Goal: Transaction & Acquisition: Purchase product/service

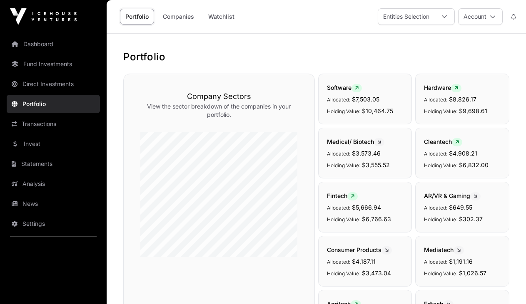
click at [37, 151] on link "Invest" at bounding box center [53, 144] width 93 height 18
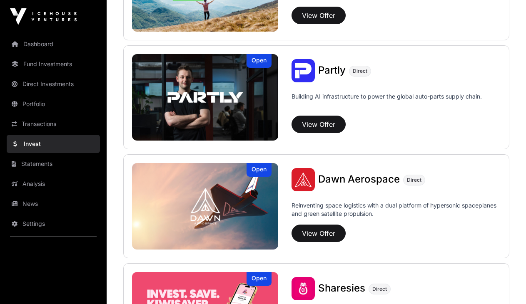
scroll to position [839, 0]
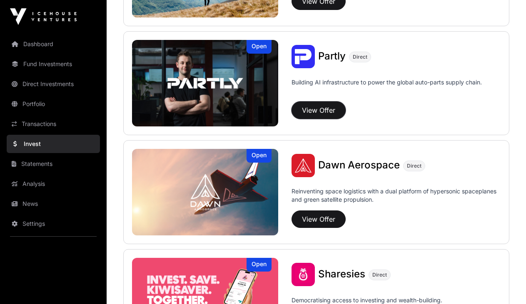
click at [324, 114] on button "View Offer" at bounding box center [318, 110] width 54 height 17
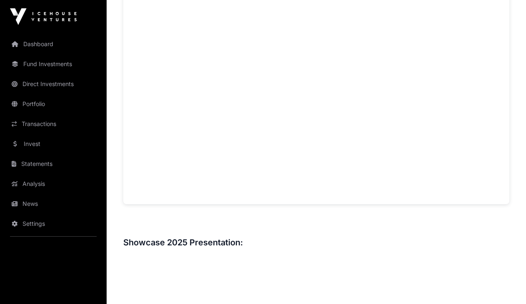
scroll to position [761, 0]
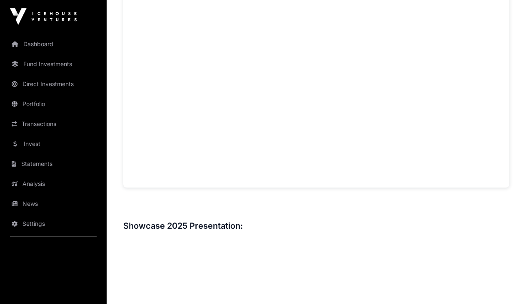
scroll to position [839, 0]
